Goal: Task Accomplishment & Management: Use online tool/utility

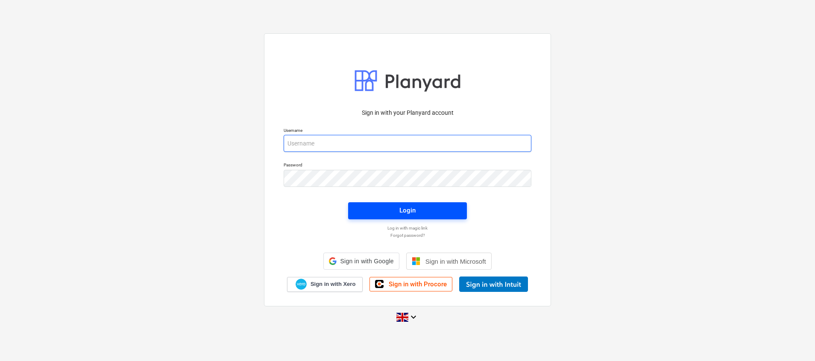
type input "[EMAIL_ADDRESS][DOMAIN_NAME]"
click at [410, 210] on div "Login" at bounding box center [407, 210] width 16 height 11
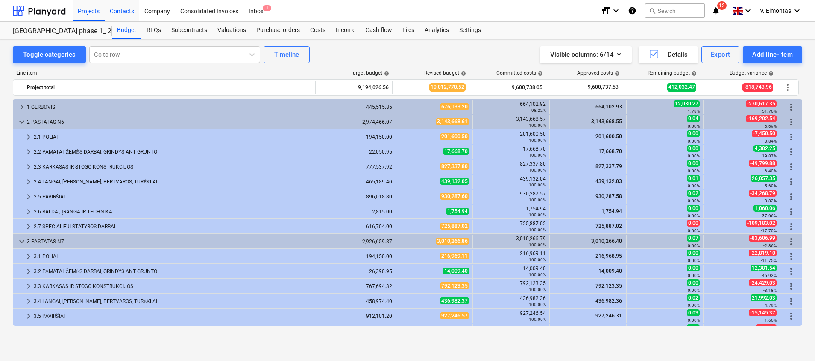
drag, startPoint x: 95, startPoint y: 17, endPoint x: 106, endPoint y: 9, distance: 13.2
click at [95, 17] on div "Projects" at bounding box center [89, 11] width 32 height 22
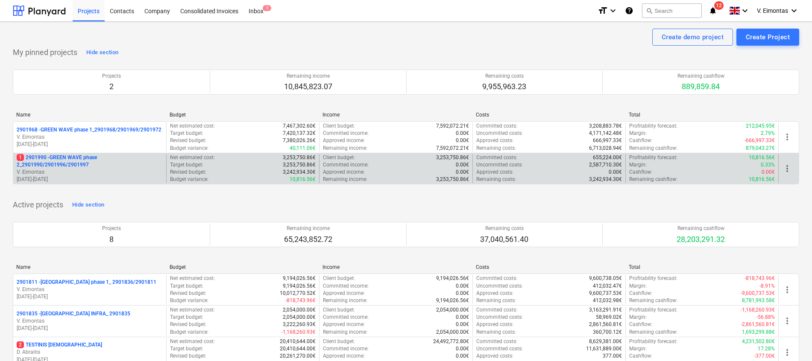
click at [66, 161] on p "1 2901990 - GREEN WAVE phase 2_2901990/2901996/2901997" at bounding box center [90, 161] width 146 height 15
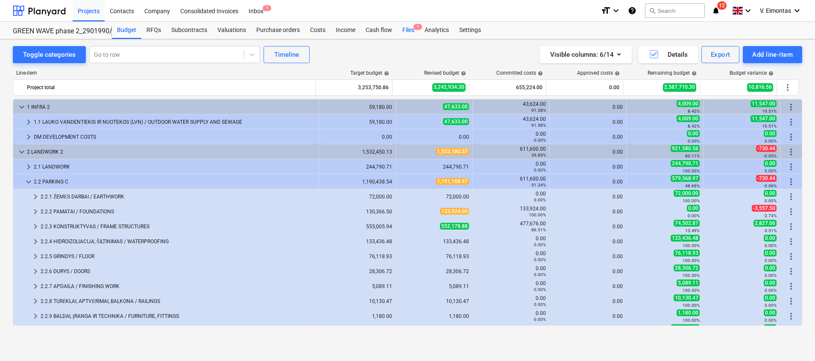
click at [406, 30] on div "Files 1" at bounding box center [408, 30] width 22 height 17
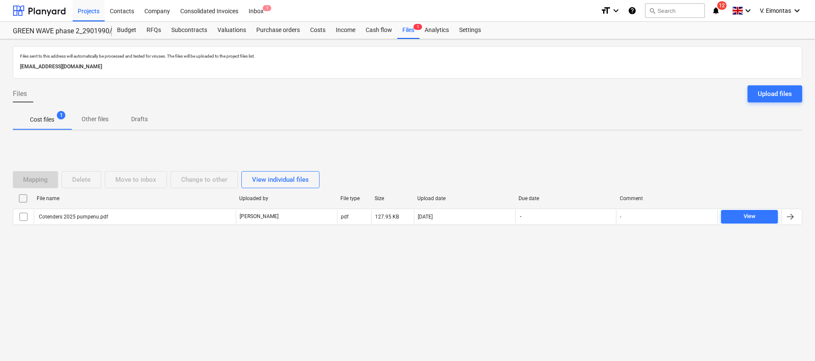
click at [24, 197] on input "checkbox" at bounding box center [23, 199] width 14 height 14
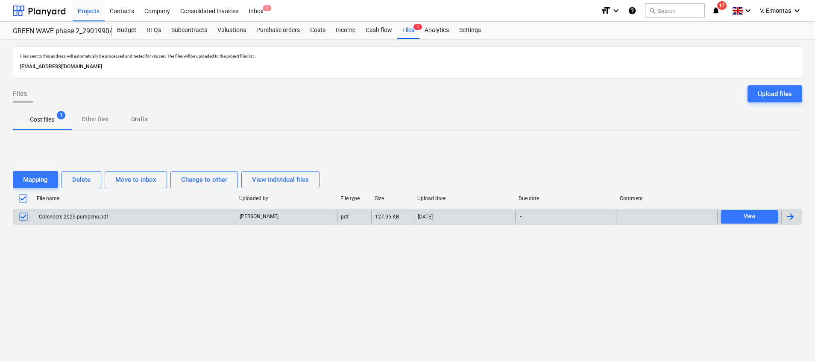
click at [64, 215] on div "Cotenders 2025 pumpenu.pdf" at bounding box center [73, 217] width 70 height 6
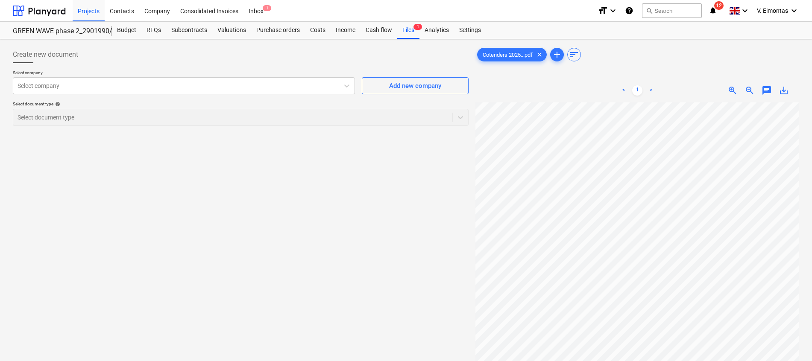
scroll to position [128, 0]
click at [783, 90] on span "save_alt" at bounding box center [784, 90] width 10 height 10
drag, startPoint x: 232, startPoint y: 182, endPoint x: 324, endPoint y: 119, distance: 112.0
click at [232, 183] on div "Create new document Select company Select company Add new company Select docume…" at bounding box center [240, 243] width 463 height 401
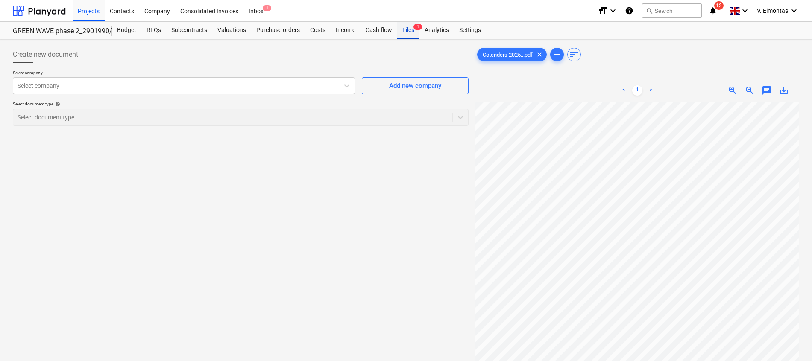
click at [405, 26] on div "Files 1" at bounding box center [408, 30] width 22 height 17
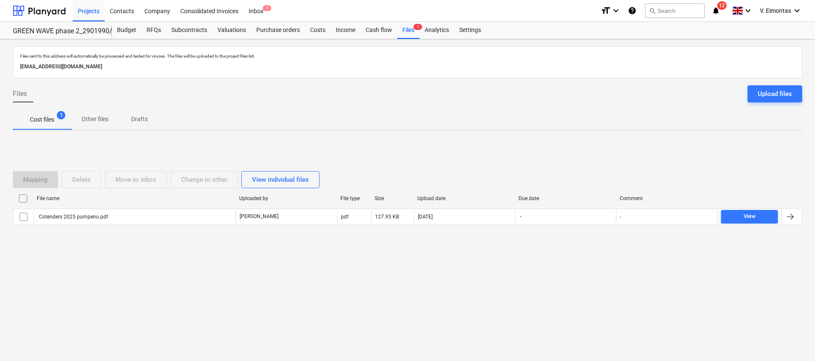
click at [16, 197] on input "checkbox" at bounding box center [23, 199] width 14 height 14
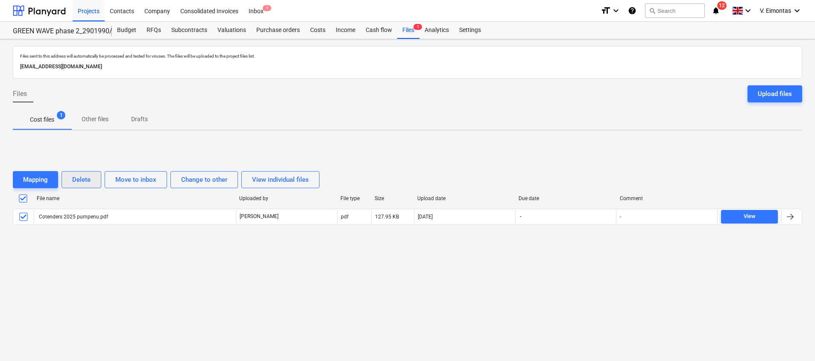
click at [82, 179] on div "Delete" at bounding box center [81, 179] width 18 height 11
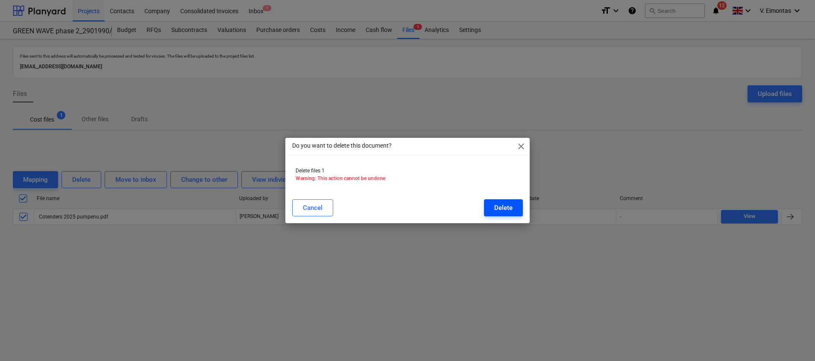
click at [497, 215] on button "Delete" at bounding box center [503, 208] width 39 height 17
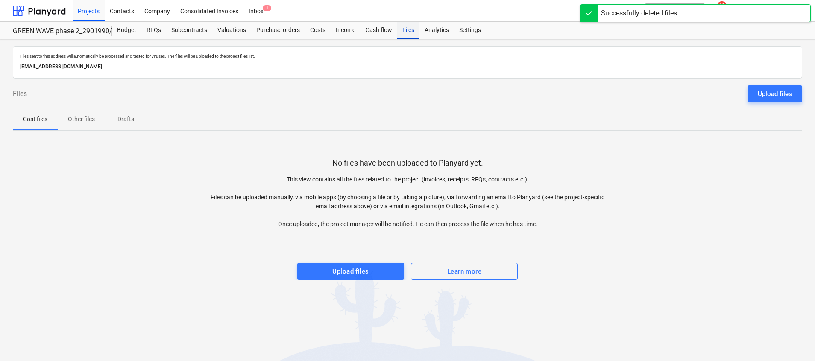
click at [407, 33] on div "Files" at bounding box center [408, 30] width 22 height 17
click at [95, 16] on div "Projects" at bounding box center [89, 11] width 32 height 22
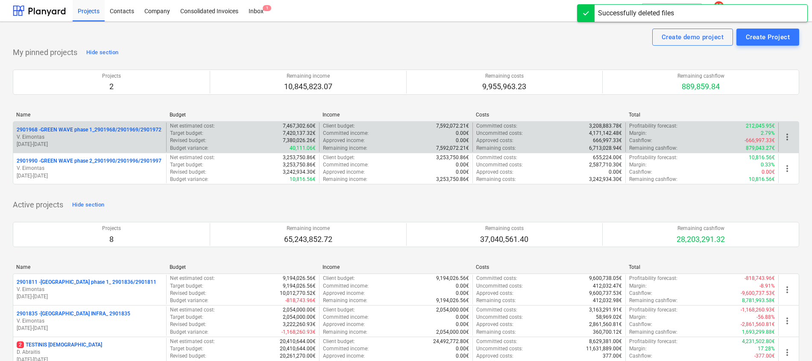
click at [70, 135] on p "V. Eimontas" at bounding box center [90, 137] width 146 height 7
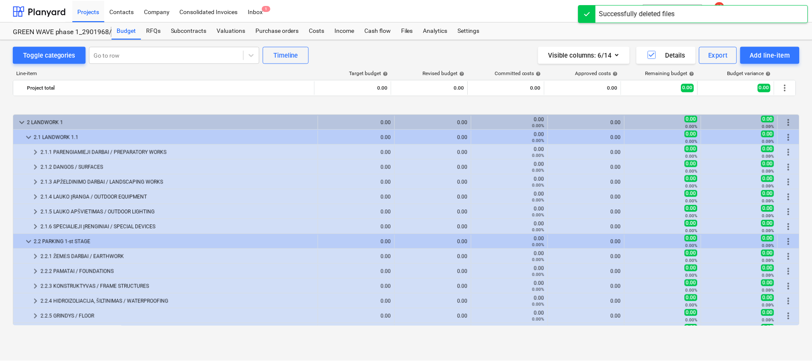
scroll to position [320, 0]
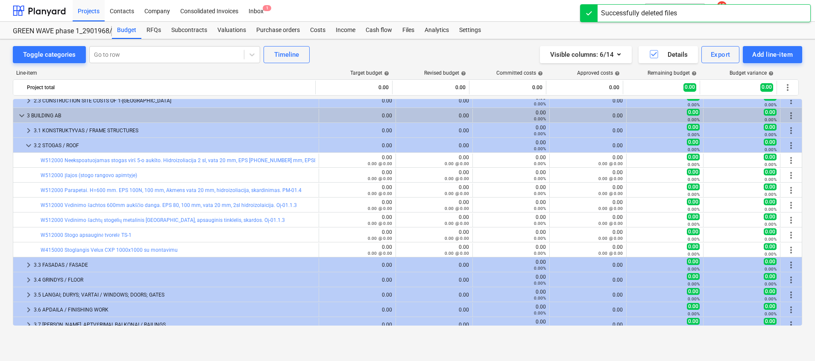
click at [585, 15] on div at bounding box center [589, 13] width 17 height 17
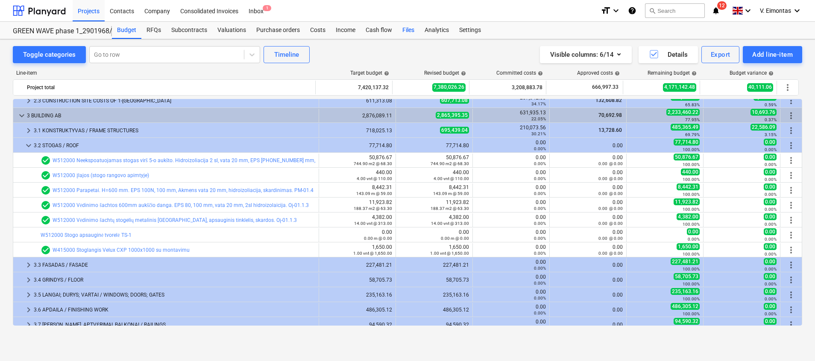
click at [409, 30] on div "Files" at bounding box center [408, 30] width 22 height 17
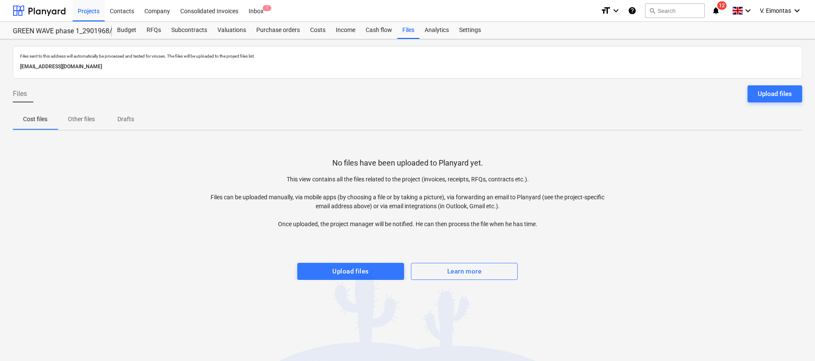
click at [376, 266] on span "Upload files" at bounding box center [351, 271] width 88 height 11
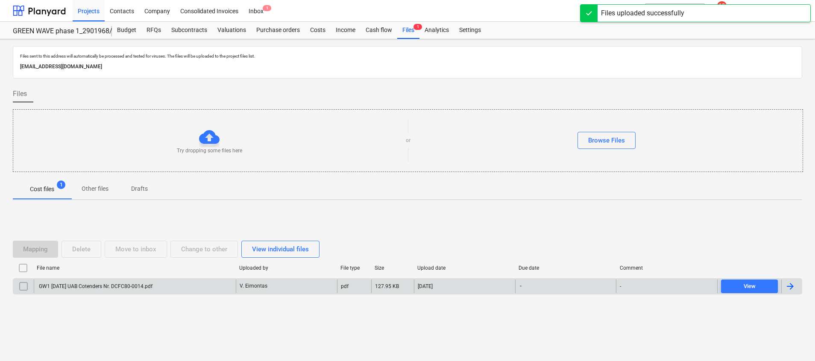
click at [201, 282] on div "GW1 [DATE] UAB Cotenders Nr. DCFC80-0014.pdf" at bounding box center [135, 287] width 202 height 14
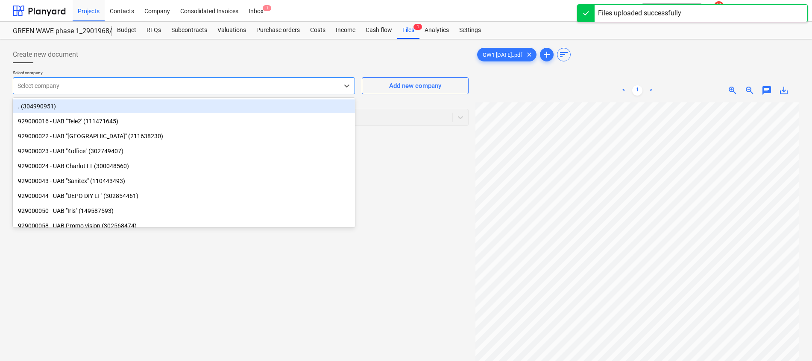
click at [127, 86] on div at bounding box center [176, 86] width 317 height 9
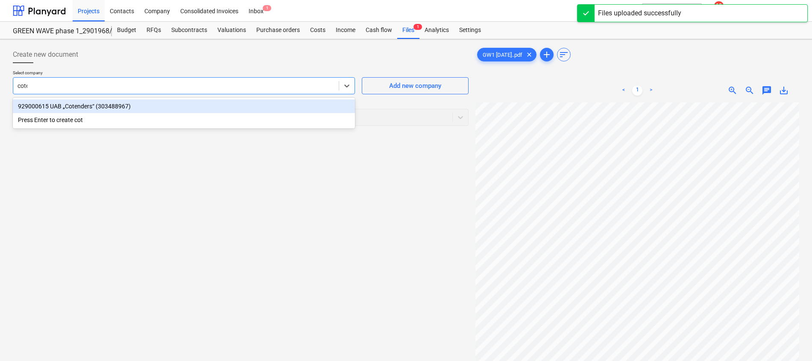
type input "coten"
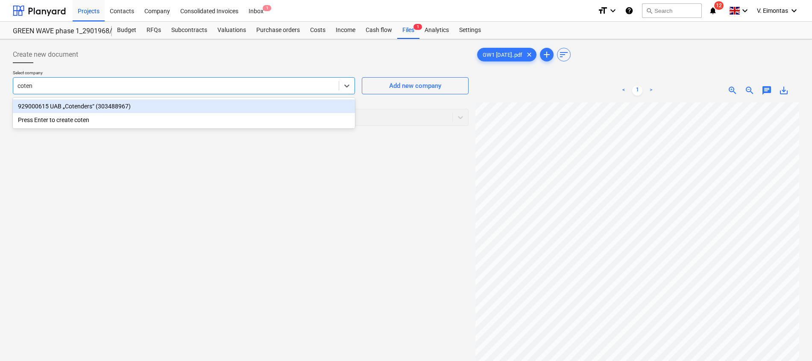
click at [108, 108] on div "929000615 UAB „Cotenders“ (303488967)" at bounding box center [184, 107] width 342 height 14
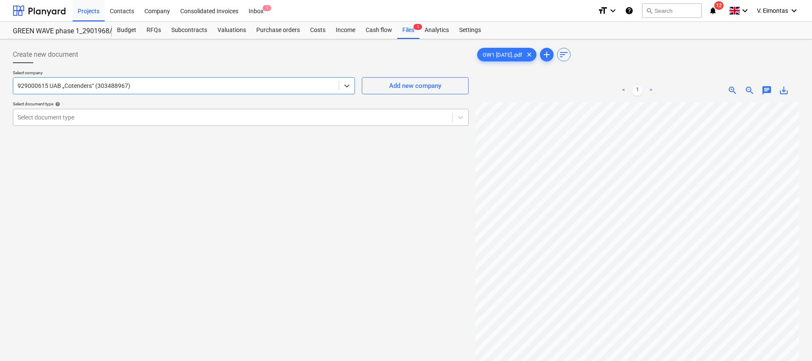
click at [108, 117] on div at bounding box center [233, 117] width 431 height 9
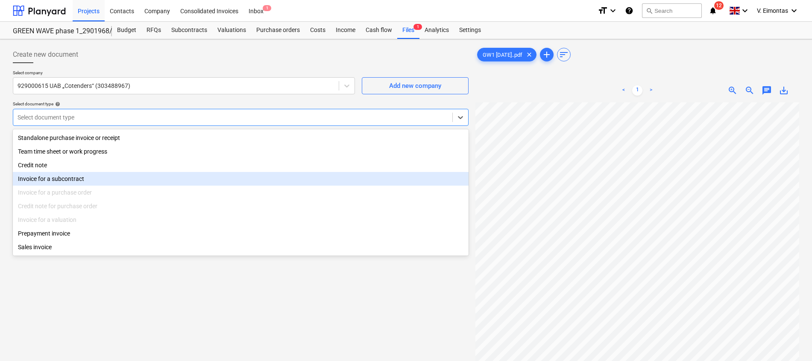
click at [62, 184] on div "Invoice for a subcontract" at bounding box center [241, 179] width 456 height 14
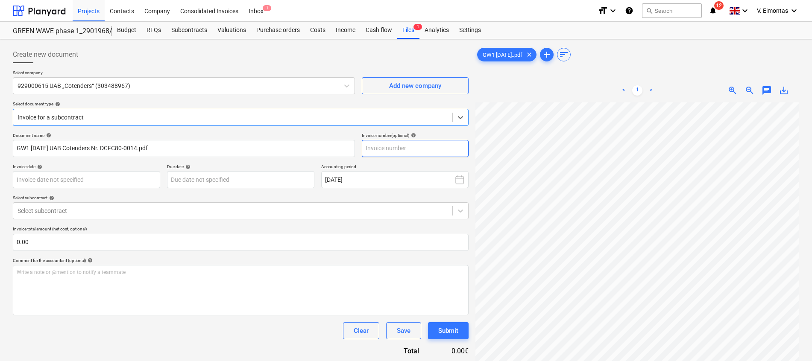
click at [425, 147] on input "text" at bounding box center [415, 148] width 107 height 17
type input "DCFC80-0014"
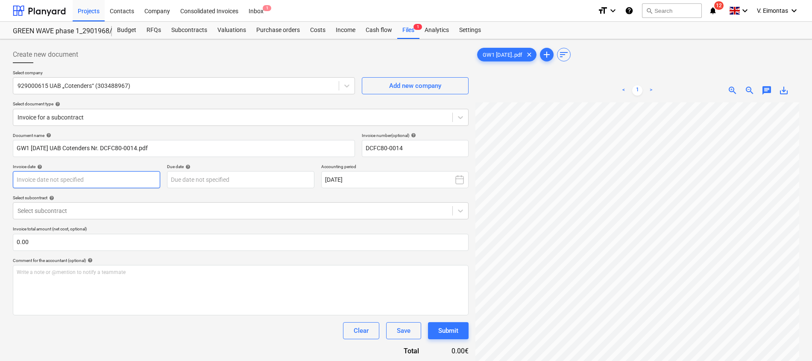
click at [139, 178] on body "Projects Contacts Company Consolidated Invoices Inbox 1 format_size keyboard_ar…" at bounding box center [406, 180] width 812 height 361
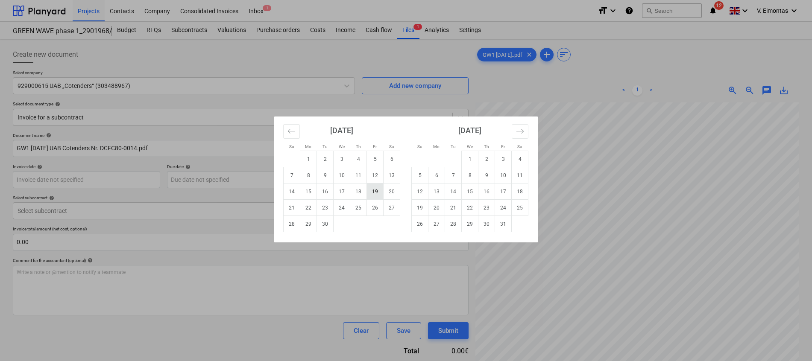
click at [373, 193] on td "19" at bounding box center [375, 192] width 17 height 16
type input "[DATE]"
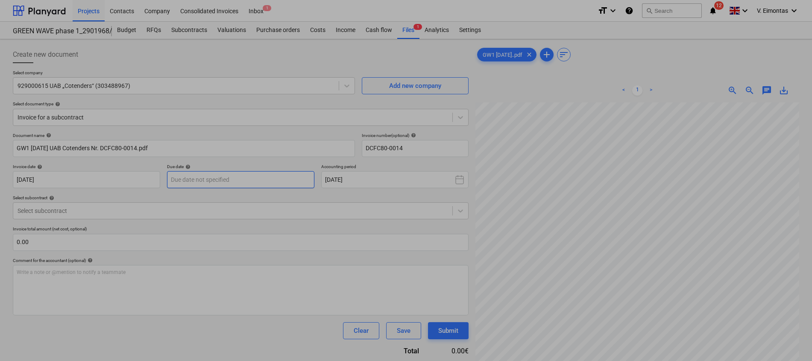
click at [217, 179] on body "Projects Contacts Company Consolidated Invoices Inbox 1 format_size keyboard_ar…" at bounding box center [406, 180] width 812 height 361
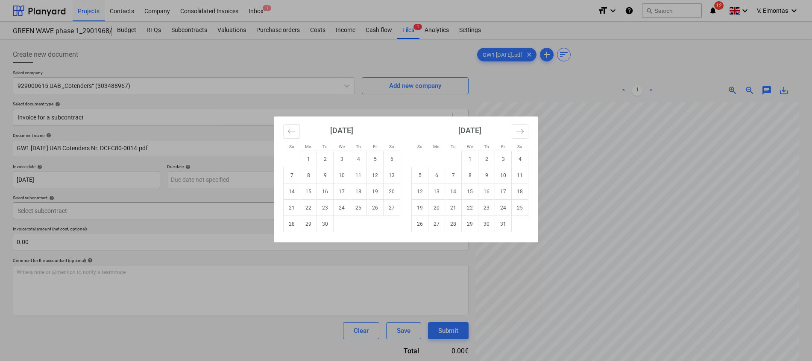
click at [371, 194] on td "19" at bounding box center [375, 192] width 17 height 16
type input "[DATE]"
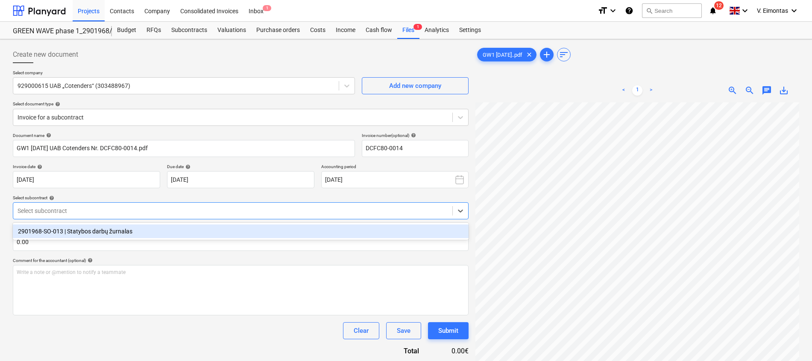
click at [160, 207] on div at bounding box center [233, 211] width 431 height 9
drag, startPoint x: 147, startPoint y: 233, endPoint x: 143, endPoint y: 238, distance: 6.4
click at [147, 233] on div "2901968-SO-013 | Statybos darbų žurnalas" at bounding box center [241, 232] width 456 height 14
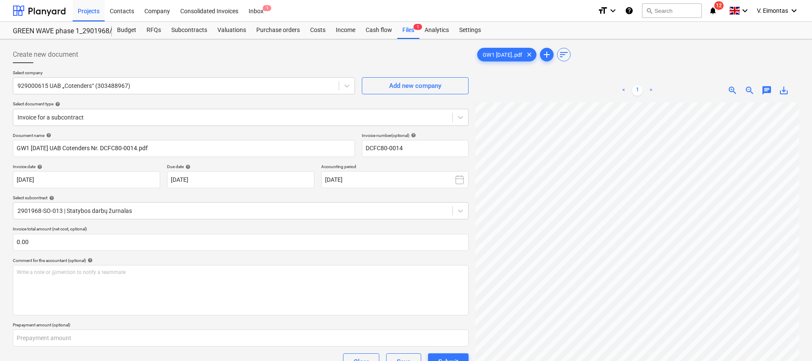
scroll to position [76, 54]
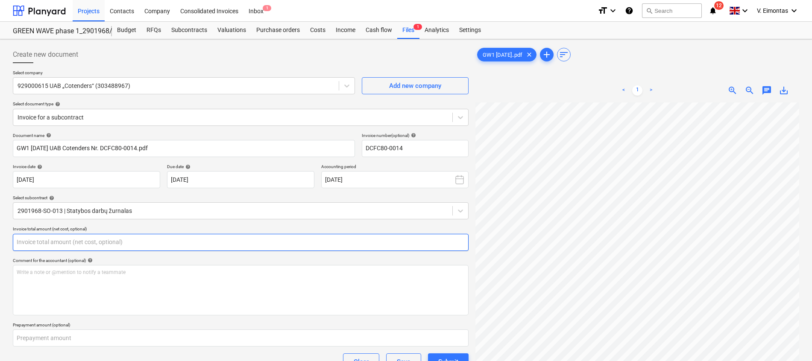
click at [376, 241] on input "text" at bounding box center [241, 242] width 456 height 17
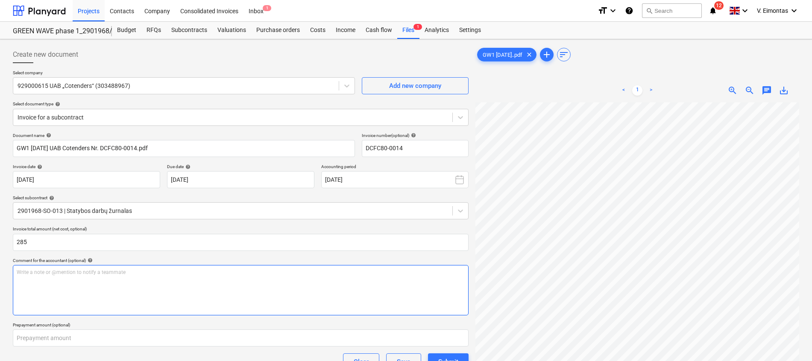
type input "285.00"
click at [301, 297] on div "Write a note or @mention to notify a teammate [PERSON_NAME]" at bounding box center [241, 290] width 456 height 50
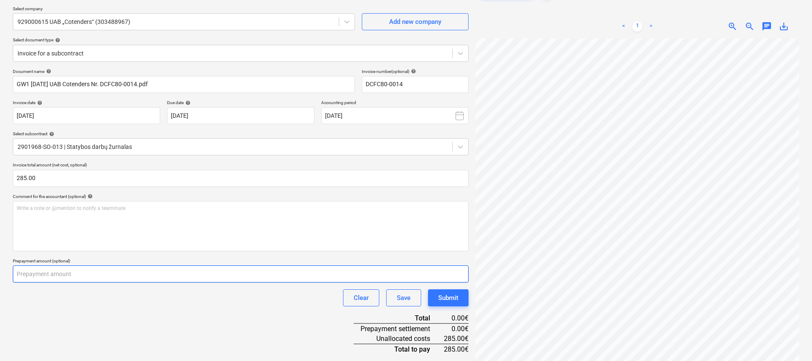
click at [211, 278] on input "number" at bounding box center [241, 274] width 456 height 17
type input "285"
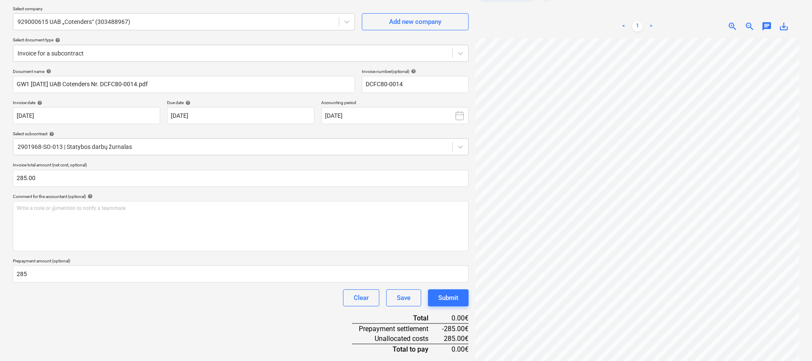
click at [189, 326] on div "Document name help GW1 [DATE] UAB Cotenders Nr. DCFC80-0014.pdf Invoice number …" at bounding box center [241, 263] width 456 height 388
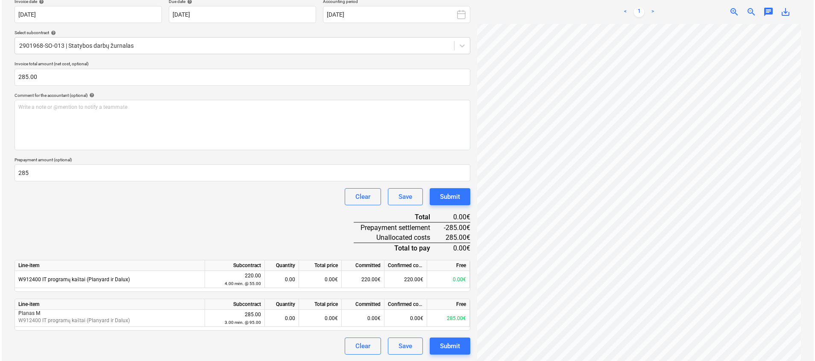
scroll to position [166, 0]
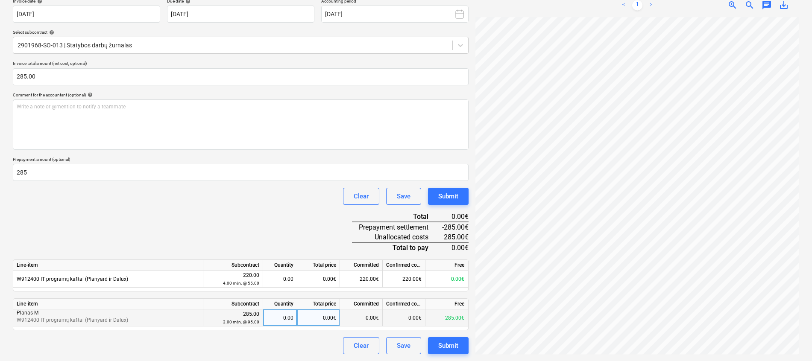
click at [287, 320] on div "0.00" at bounding box center [280, 318] width 27 height 17
click at [279, 220] on div "Document name help GW1 [DATE] UAB Cotenders Nr. DCFC80-0014.pdf Invoice number …" at bounding box center [241, 161] width 456 height 388
click at [451, 344] on div "Submit" at bounding box center [448, 345] width 20 height 11
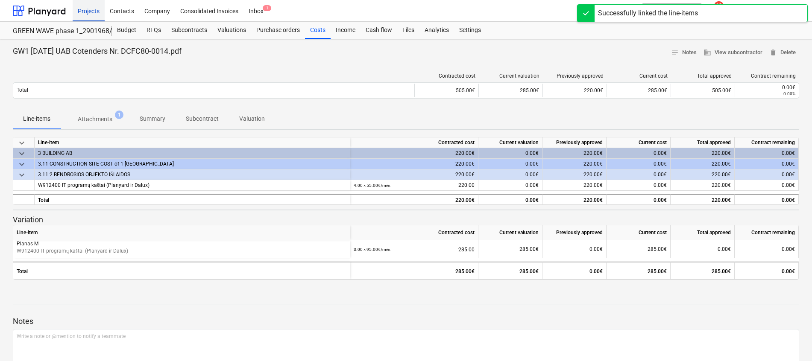
click at [92, 10] on div "Projects" at bounding box center [89, 11] width 32 height 22
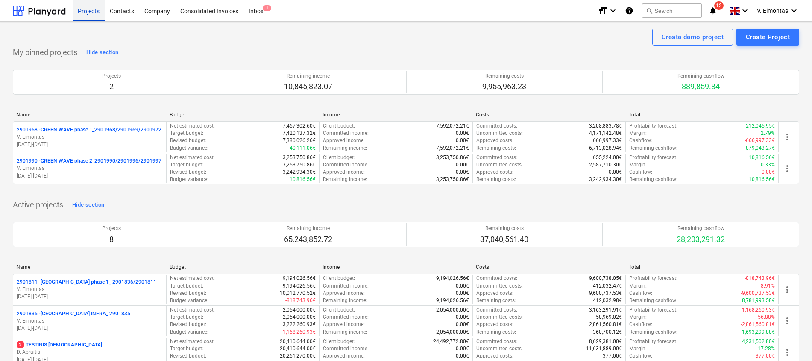
click at [92, 12] on div "Projects" at bounding box center [89, 11] width 32 height 22
click at [97, 12] on div "Projects" at bounding box center [89, 11] width 32 height 22
